Goal: Navigation & Orientation: Find specific page/section

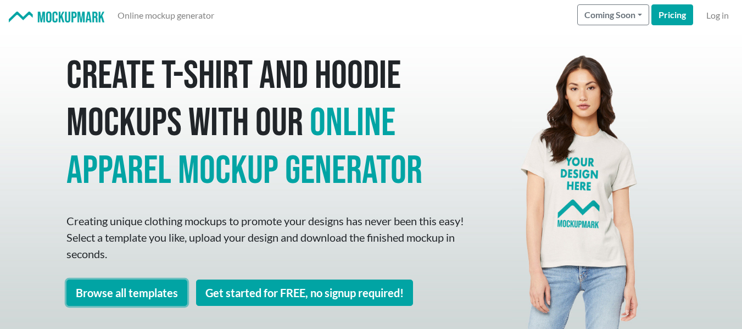
click at [127, 292] on link "Browse all templates" at bounding box center [126, 293] width 121 height 26
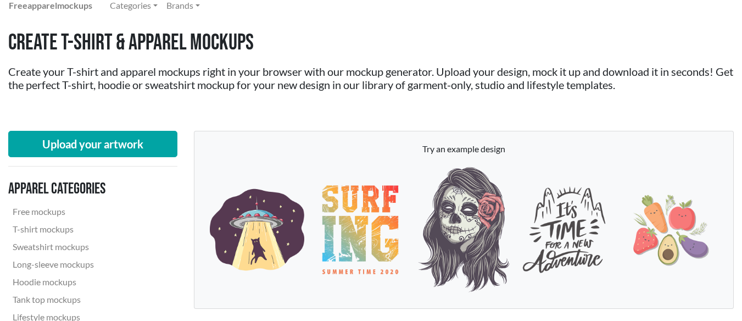
scroll to position [55, 0]
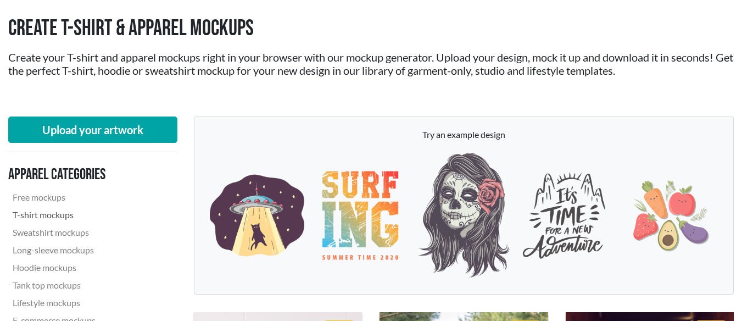
click at [55, 213] on link "T-shirt mockups" at bounding box center [82, 215] width 149 height 18
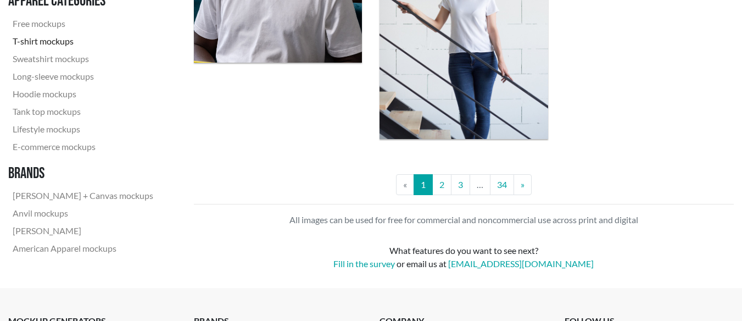
scroll to position [2197, 0]
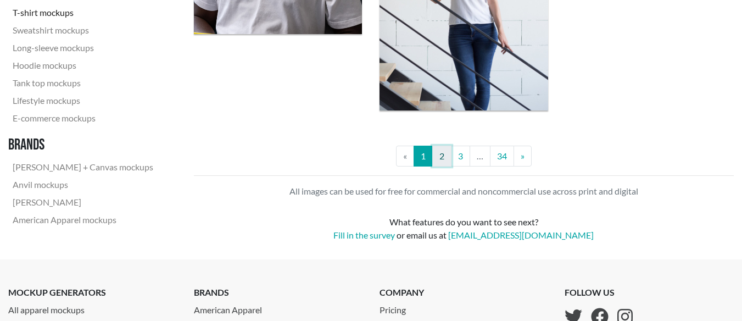
click at [438, 155] on link "2" at bounding box center [441, 156] width 19 height 21
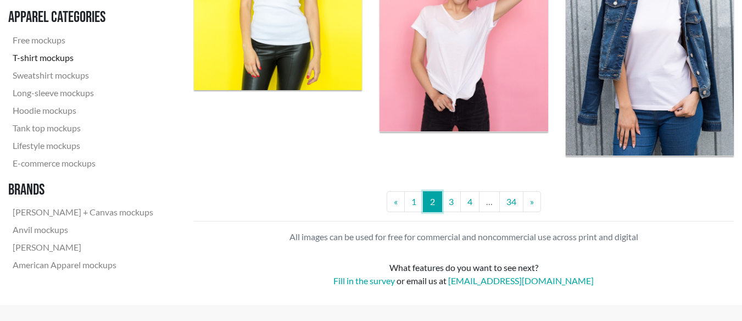
scroll to position [2032, 0]
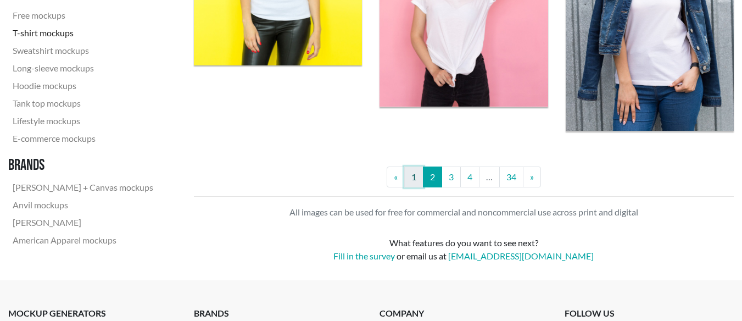
click at [412, 182] on link "1" at bounding box center [413, 176] width 19 height 21
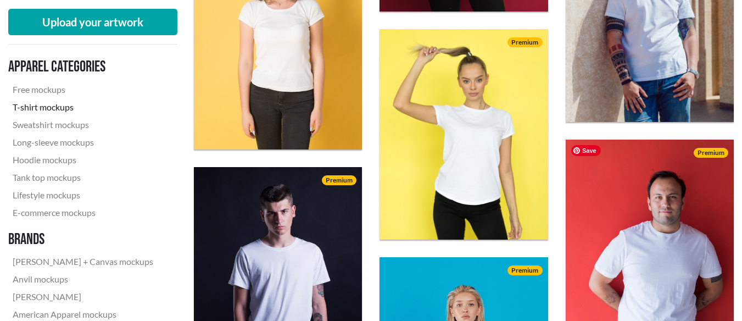
scroll to position [1171, 0]
